Goal: Task Accomplishment & Management: Use online tool/utility

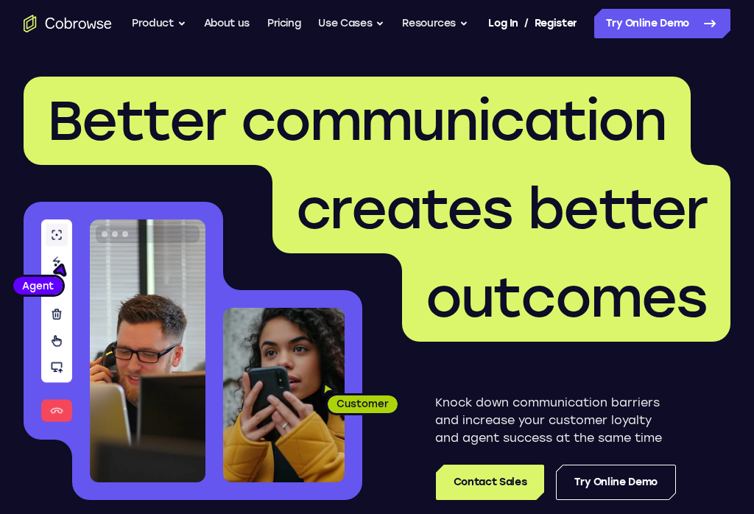
click at [628, 35] on link "Try Online Demo" at bounding box center [662, 23] width 136 height 29
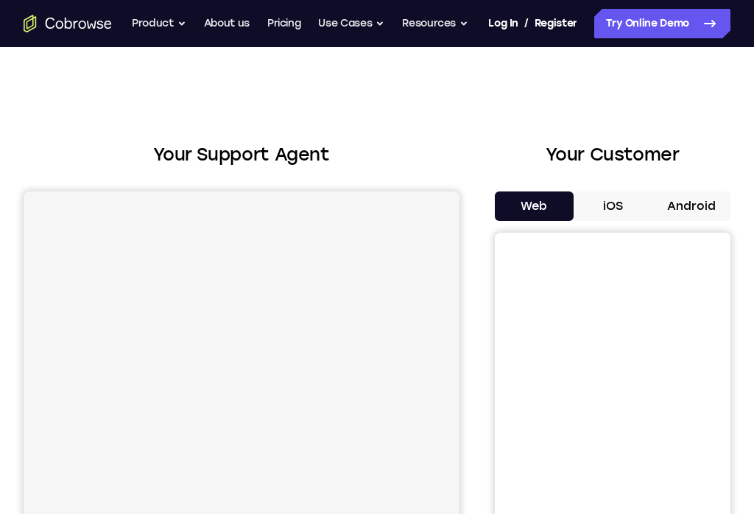
click at [687, 197] on button "Android" at bounding box center [690, 205] width 79 height 29
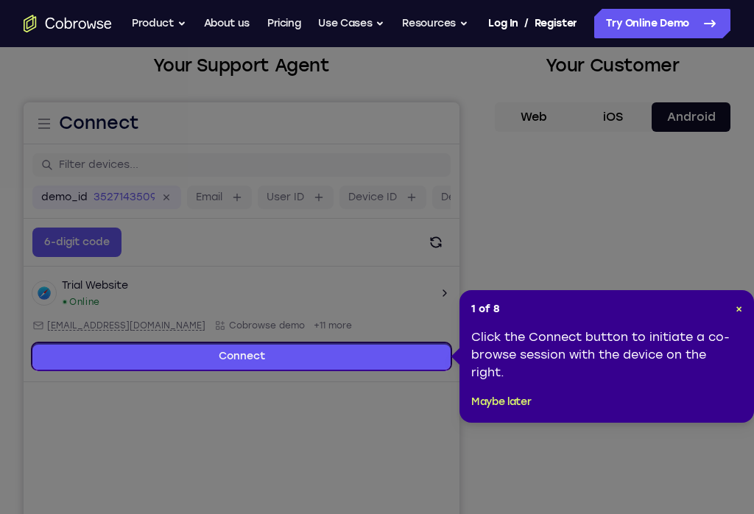
scroll to position [87, 0]
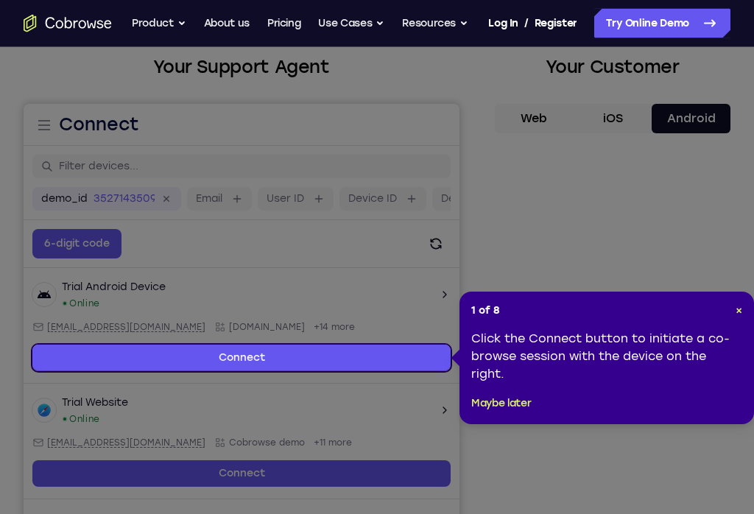
click at [735, 308] on span "×" at bounding box center [738, 311] width 7 height 13
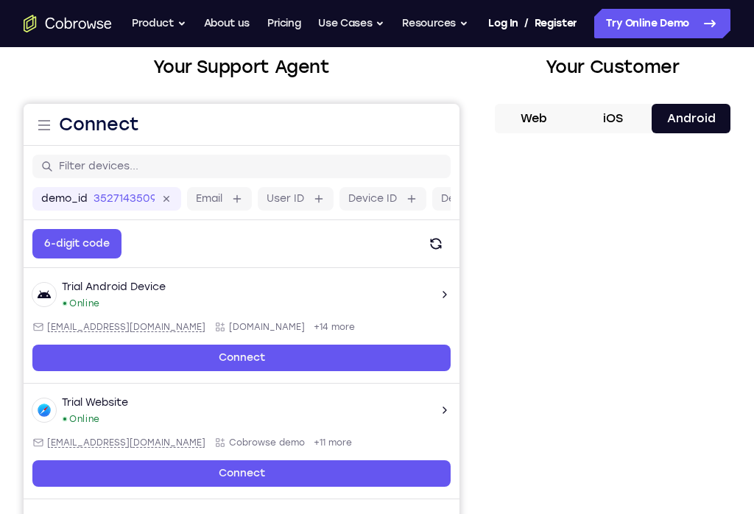
click at [721, 459] on div at bounding box center [613, 371] width 236 height 453
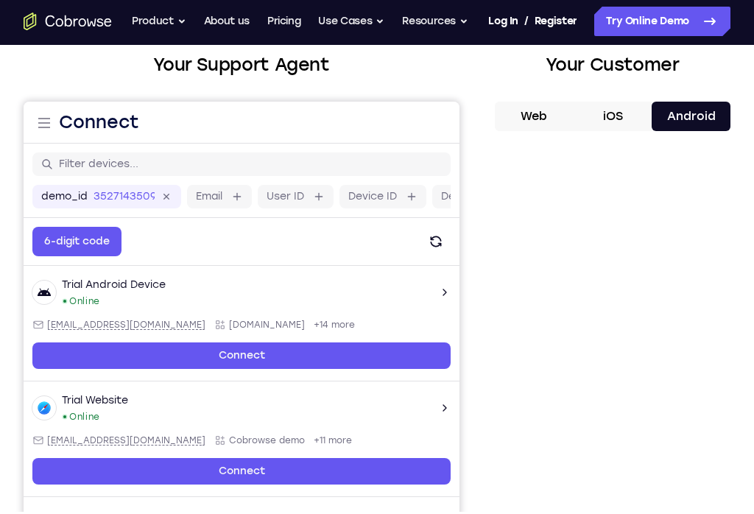
scroll to position [91, 0]
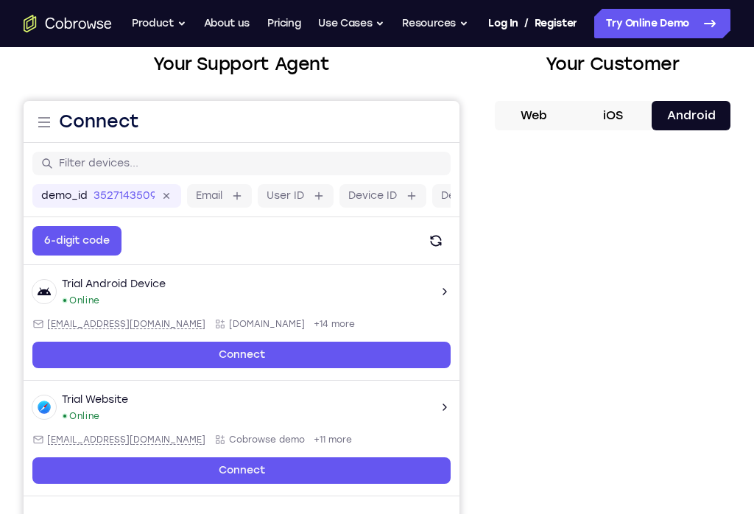
click at [476, 354] on div "Your Support Agent Your Customer Web iOS Android" at bounding box center [377, 323] width 707 height 544
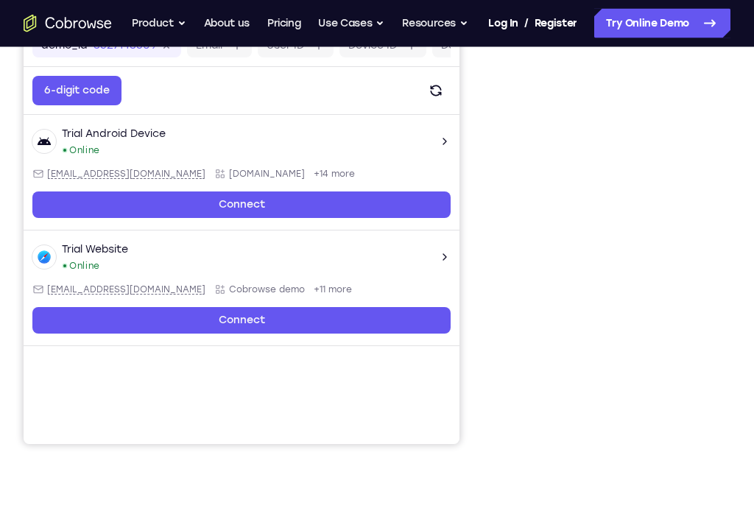
scroll to position [241, 0]
click at [737, 220] on div "Your Support Agent Your Customer Web iOS Android Next Steps We’d be happy to gi…" at bounding box center [377, 301] width 754 height 991
click at [736, 229] on div "Your Support Agent Your Customer Web iOS Android Next Steps We’d be happy to gi…" at bounding box center [377, 301] width 754 height 991
click at [737, 230] on div "Your Support Agent Your Customer Web iOS Android Next Steps We’d be happy to gi…" at bounding box center [377, 301] width 754 height 991
click at [721, 309] on div at bounding box center [613, 218] width 236 height 453
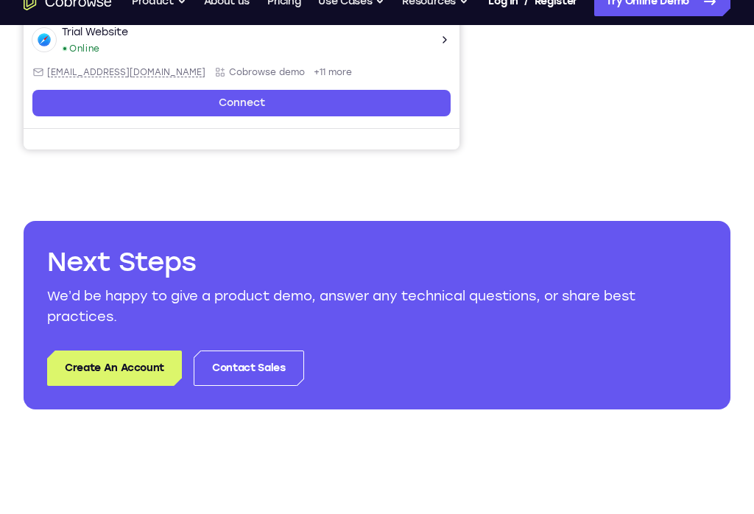
scroll to position [536, 0]
